Goal: Information Seeking & Learning: Learn about a topic

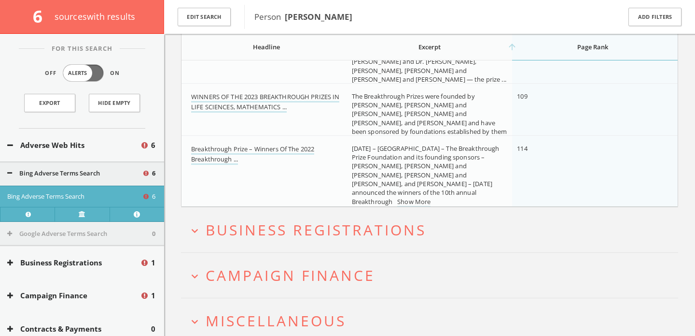
click at [228, 282] on span "Campaign Finance" at bounding box center [291, 275] width 170 height 20
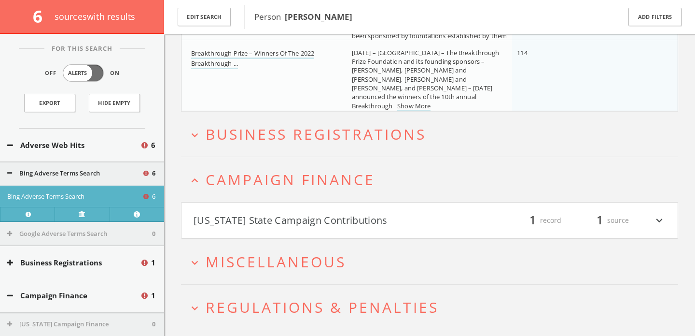
scroll to position [497, 0]
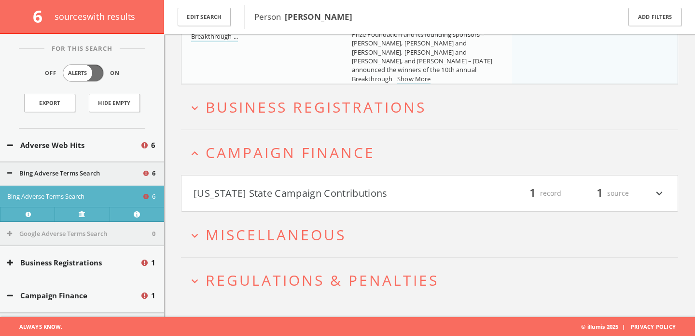
click at [237, 194] on button "[US_STATE] State Campaign Contributions" at bounding box center [312, 193] width 236 height 16
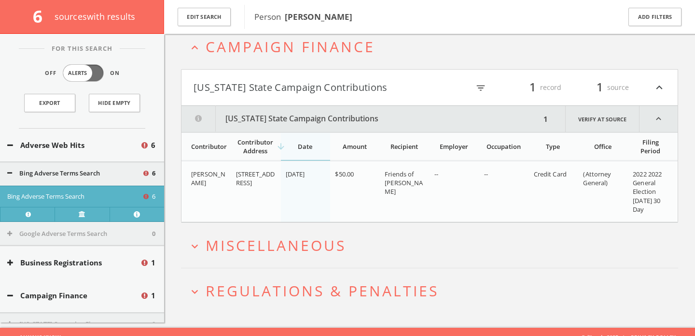
scroll to position [614, 0]
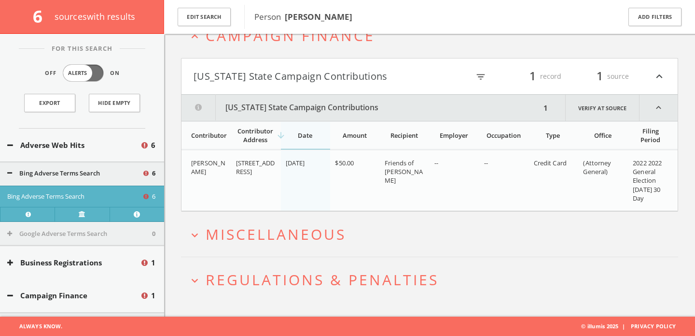
click at [265, 234] on span "Miscellaneous" at bounding box center [276, 234] width 141 height 20
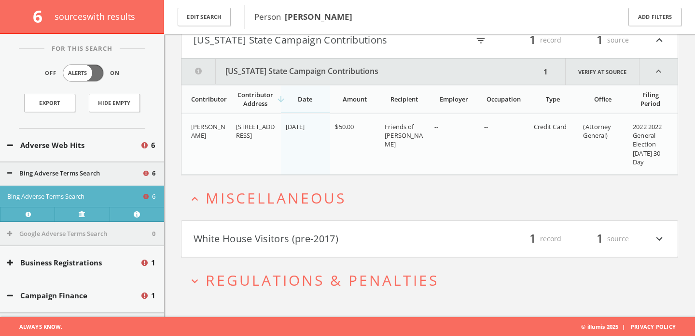
click at [265, 234] on button "White House Visitors (pre-2017)" at bounding box center [312, 238] width 236 height 16
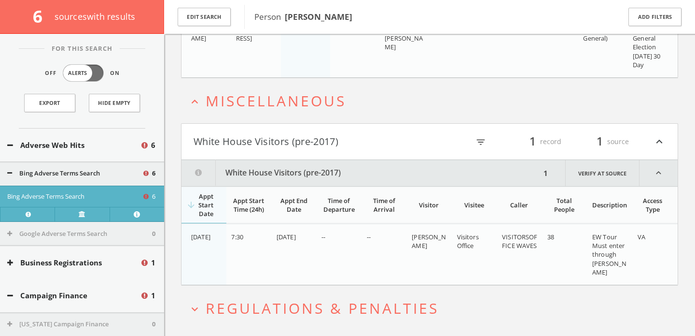
scroll to position [776, 0]
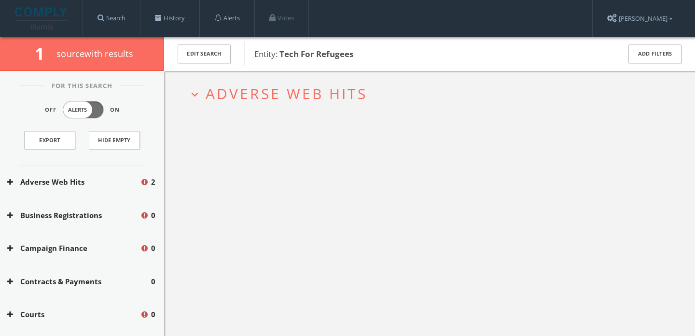
click at [226, 98] on span "Adverse Web Hits" at bounding box center [287, 94] width 162 height 20
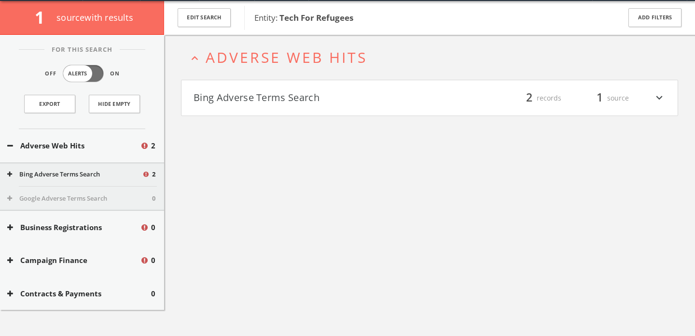
click at [226, 98] on button "Bing Adverse Terms Search" at bounding box center [312, 98] width 236 height 16
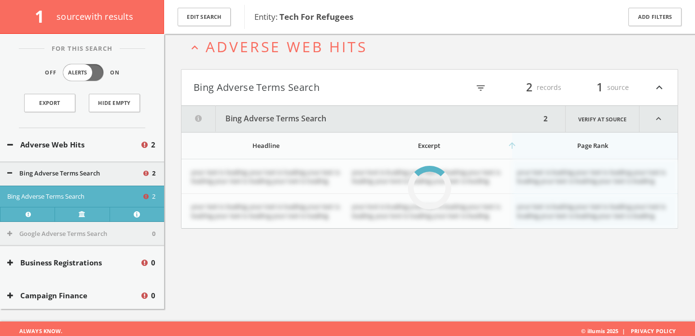
scroll to position [56, 0]
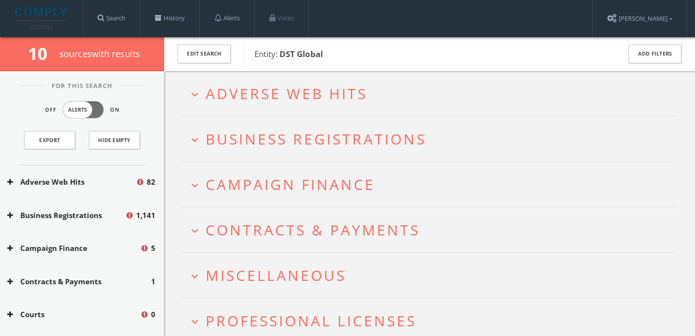
click at [210, 91] on span "Adverse Web Hits" at bounding box center [287, 94] width 162 height 20
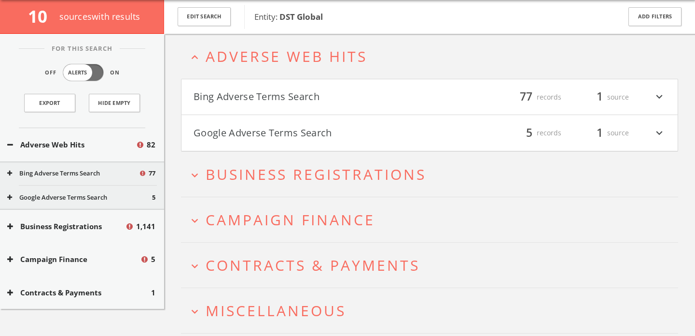
click at [210, 91] on h4 "Bing Adverse Terms Search filter_list 77 records 1 source expand_more" at bounding box center [430, 97] width 496 height 36
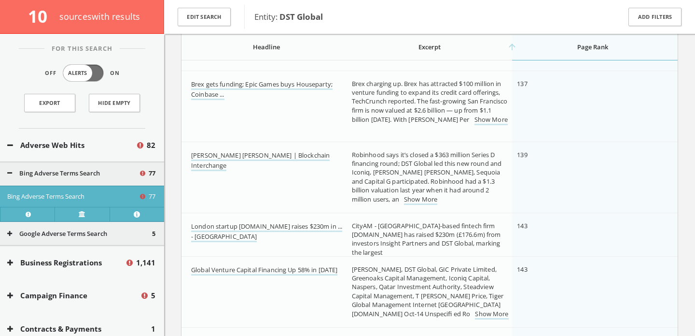
scroll to position [4444, 0]
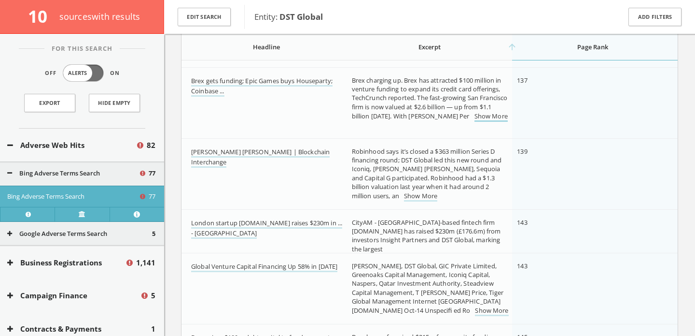
click at [475, 122] on link "Show More" at bounding box center [491, 117] width 33 height 10
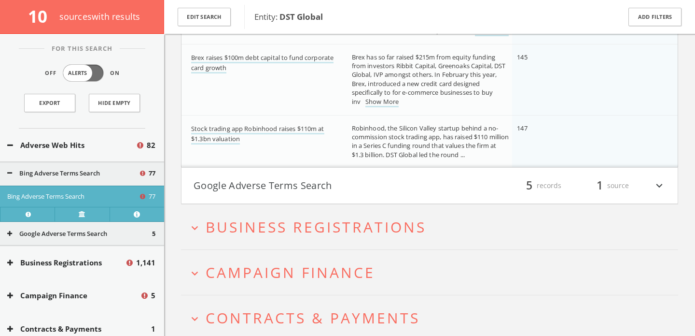
scroll to position [4742, 0]
click at [400, 186] on button "Google Adverse Terms Search" at bounding box center [312, 184] width 236 height 16
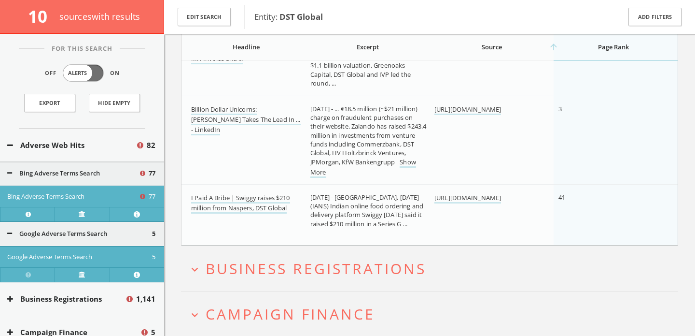
scroll to position [5142, 0]
click at [388, 168] on link "Show More" at bounding box center [364, 167] width 106 height 20
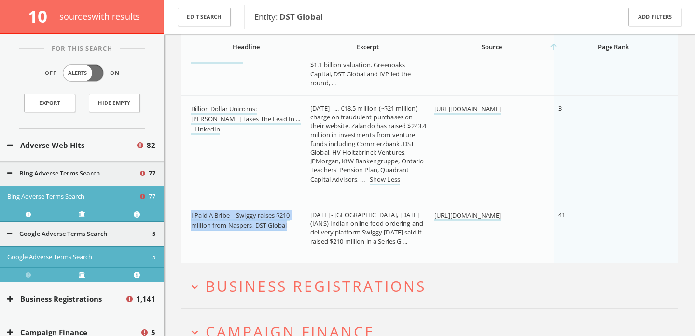
click at [86, 146] on button "Adverse Web Hits" at bounding box center [71, 145] width 128 height 11
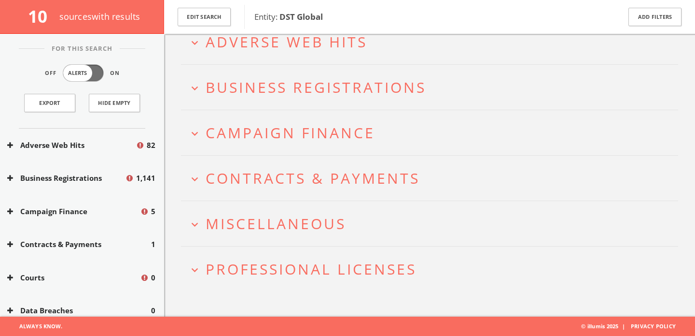
scroll to position [56, 0]
click at [250, 138] on span "Campaign Finance" at bounding box center [291, 133] width 170 height 20
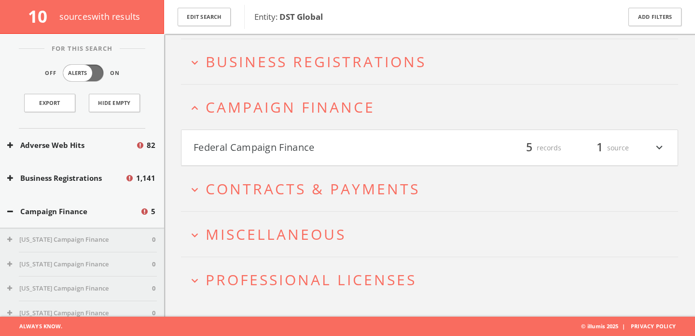
click at [250, 138] on h4 "Federal Campaign Finance filter_list 5 records 1 source expand_more" at bounding box center [430, 148] width 496 height 36
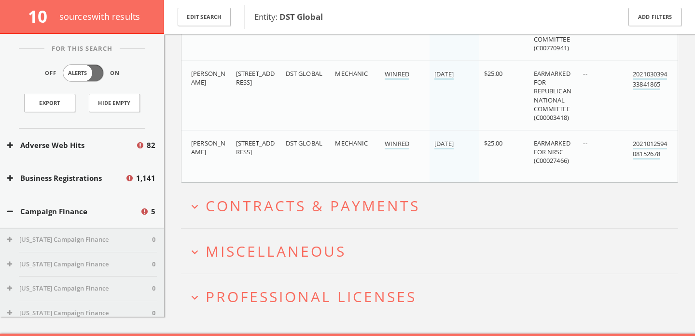
scroll to position [442, 0]
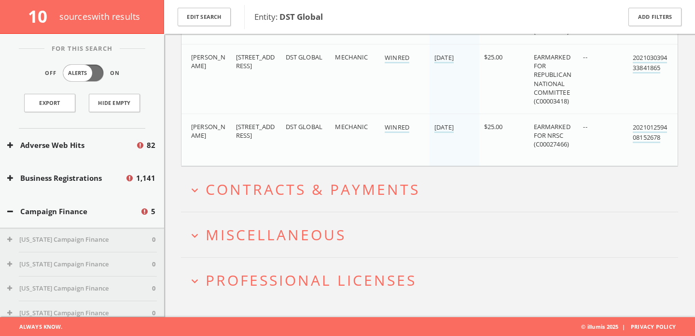
click at [242, 232] on span "Miscellaneous" at bounding box center [276, 235] width 141 height 20
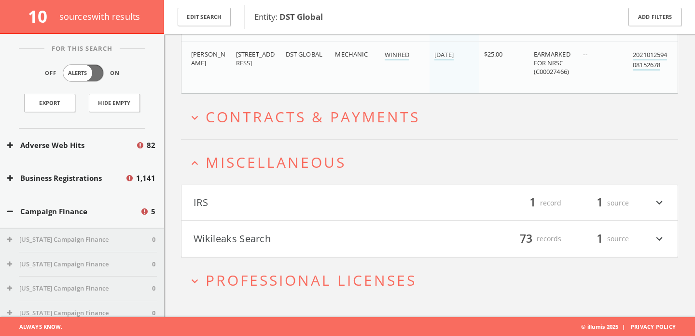
click at [242, 232] on button "Wikileaks Search" at bounding box center [312, 238] width 236 height 16
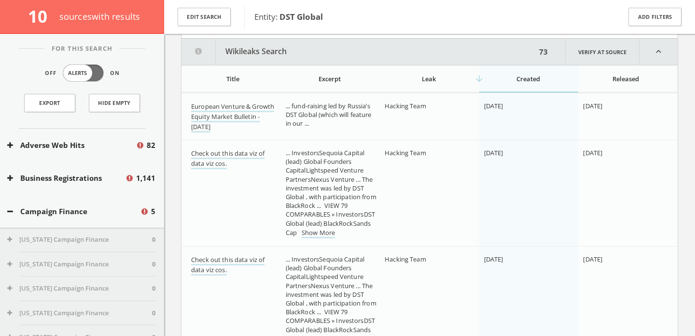
scroll to position [737, 0]
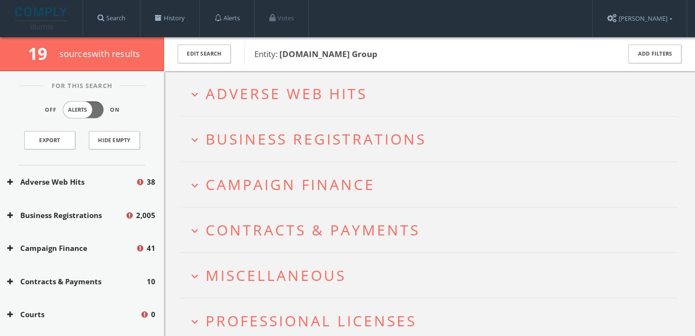
click at [226, 81] on h2 "expand_more Adverse Web Hits" at bounding box center [429, 93] width 497 height 45
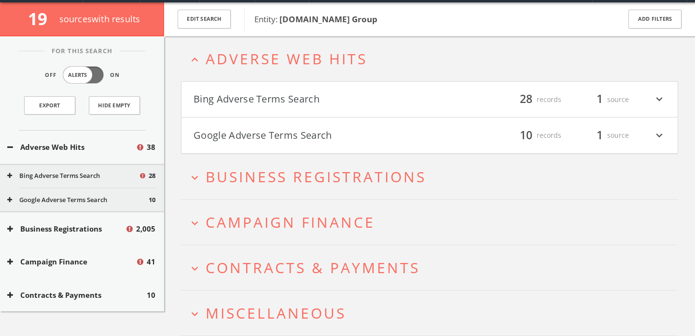
scroll to position [37, 0]
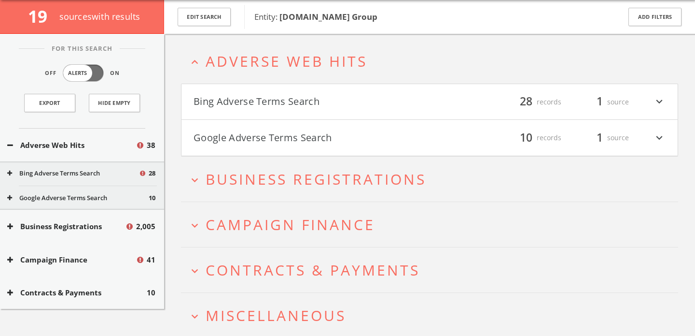
click at [227, 115] on h4 "Bing Adverse Terms Search filter_list 28 records 1 source expand_more" at bounding box center [430, 102] width 496 height 36
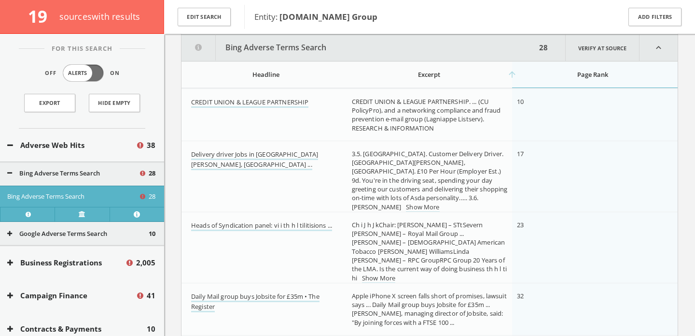
scroll to position [123, 0]
